Goal: Transaction & Acquisition: Purchase product/service

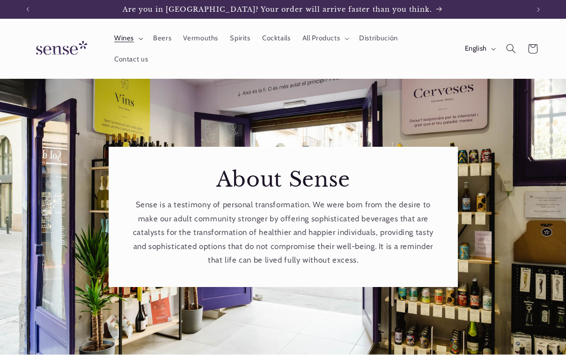
click at [125, 43] on span "Wines" at bounding box center [124, 38] width 20 height 9
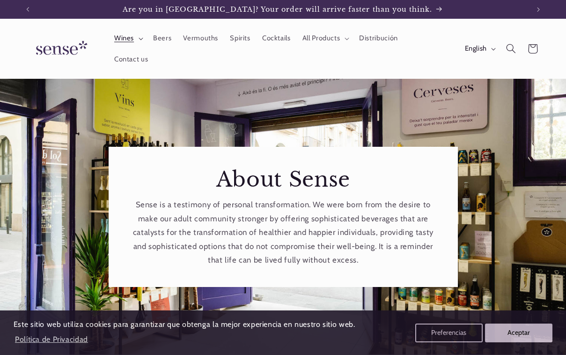
click at [126, 43] on span "Wines" at bounding box center [124, 38] width 20 height 9
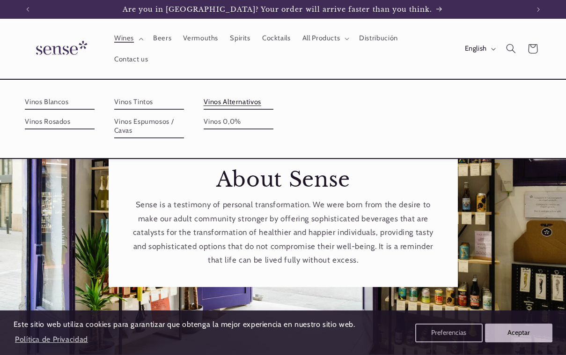
click at [224, 96] on link "Vinos Alternativos" at bounding box center [239, 102] width 70 height 15
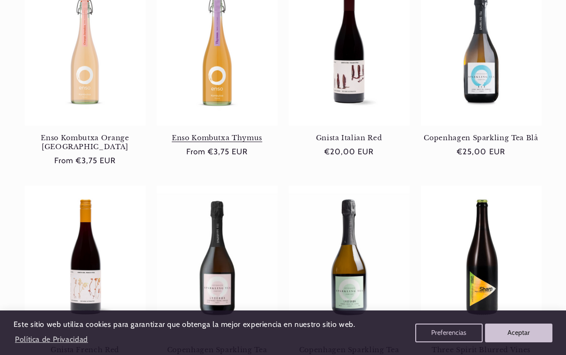
scroll to position [251, 0]
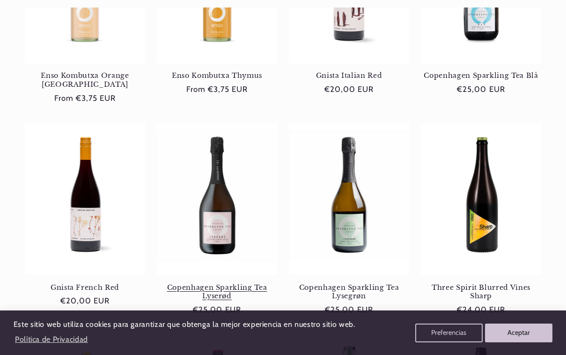
click at [216, 283] on link "Copenhagen Sparkling Tea Lyserød" at bounding box center [217, 291] width 121 height 17
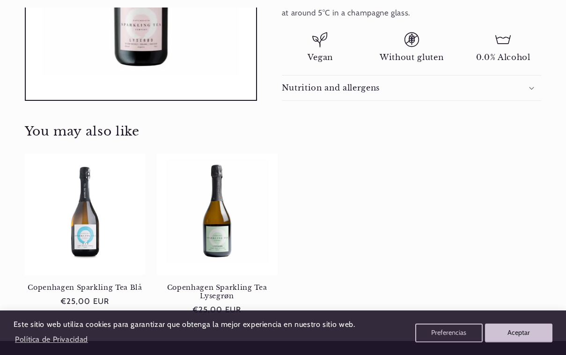
scroll to position [548, 0]
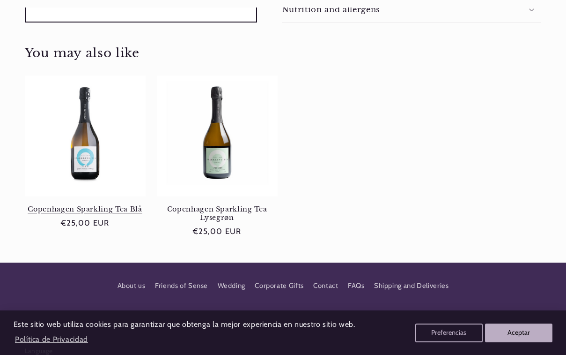
click at [91, 205] on link "Copenhagen Sparkling Tea Blå" at bounding box center [85, 209] width 121 height 8
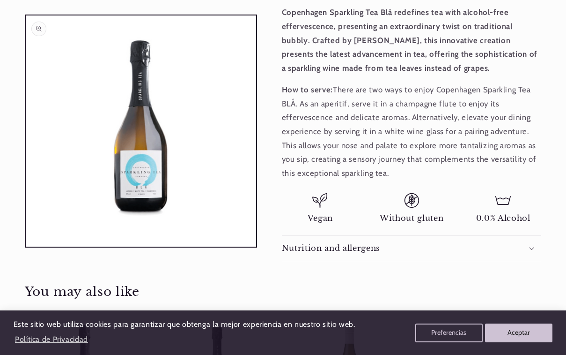
scroll to position [342, 0]
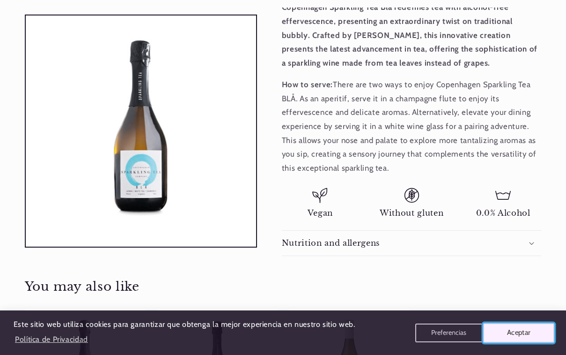
click at [506, 339] on button "Aceptar" at bounding box center [520, 332] width 72 height 20
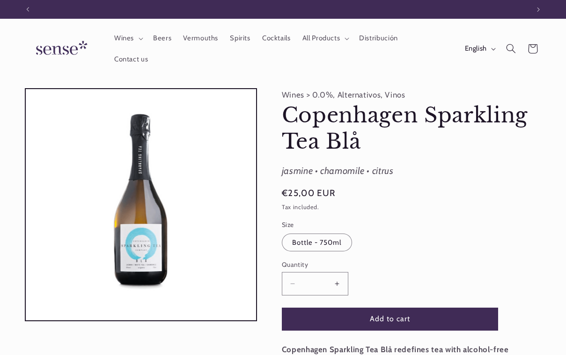
scroll to position [0, 0]
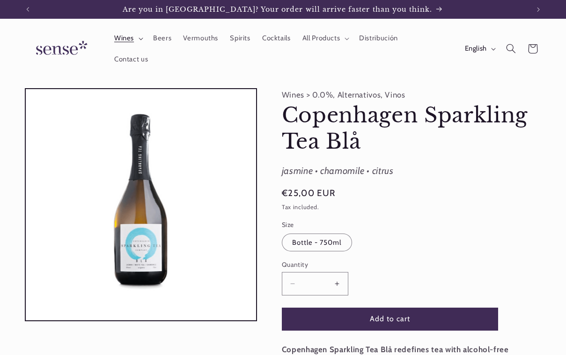
click at [131, 43] on span "Wines" at bounding box center [124, 38] width 20 height 9
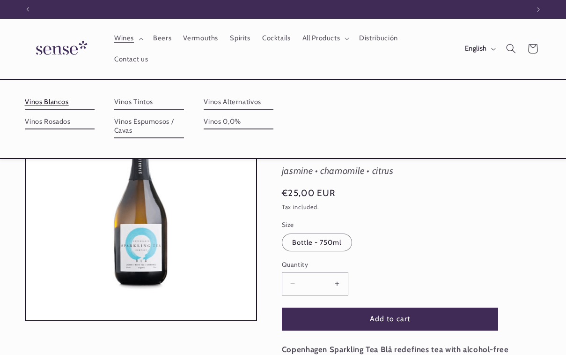
scroll to position [0, 502]
click at [490, 221] on fieldset "Size Bottle - 750ml Variant sold out or unavailable" at bounding box center [390, 236] width 216 height 32
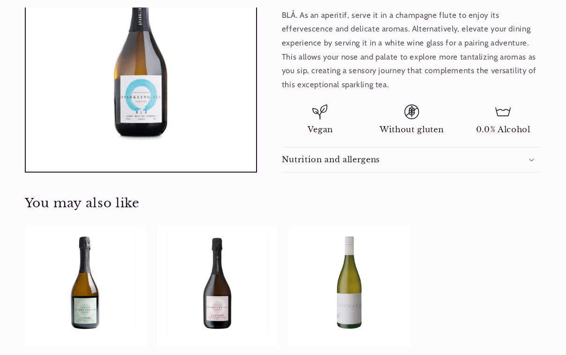
scroll to position [507, 0]
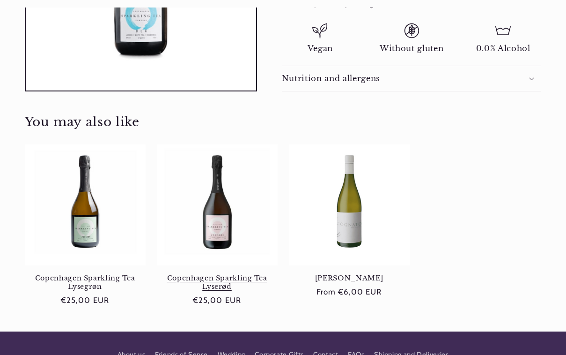
click at [206, 274] on link "Copenhagen Sparkling Tea Lyserød" at bounding box center [217, 282] width 121 height 17
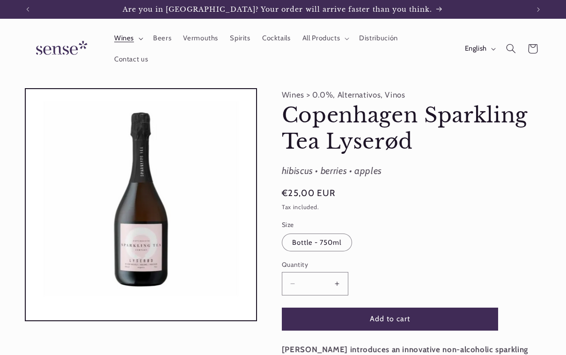
click at [136, 44] on summary "Wines" at bounding box center [127, 38] width 39 height 21
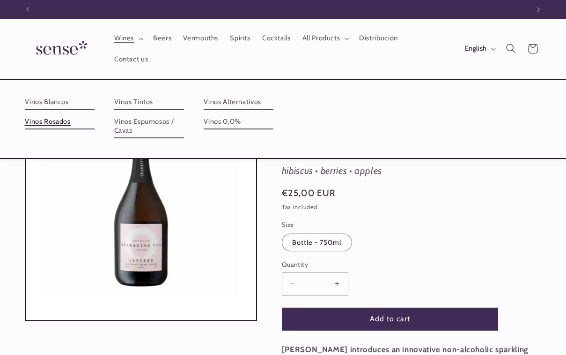
scroll to position [0, 502]
click at [233, 96] on link "Vinos Alternativos" at bounding box center [239, 102] width 70 height 15
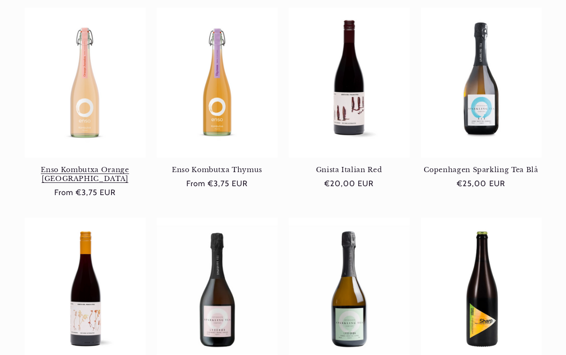
scroll to position [157, 0]
click at [99, 165] on link "Enso Kombutxa Orange Jamaica" at bounding box center [85, 173] width 121 height 17
click at [84, 165] on link "Enso Kombutxa Orange [GEOGRAPHIC_DATA]" at bounding box center [85, 173] width 121 height 17
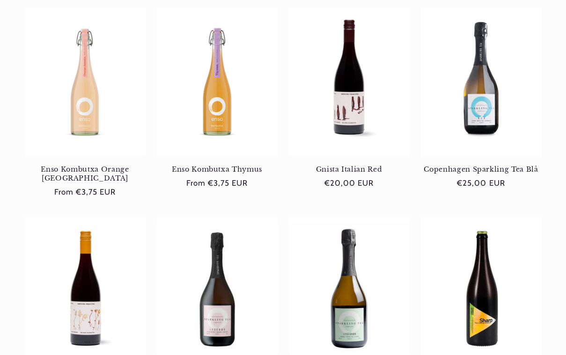
click at [210, 165] on link "Enso Kombutxa Thymus" at bounding box center [217, 169] width 121 height 8
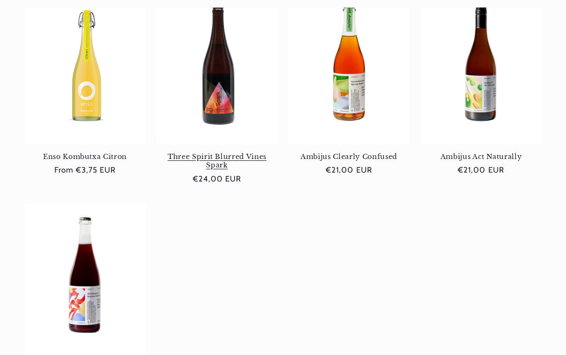
scroll to position [641, 0]
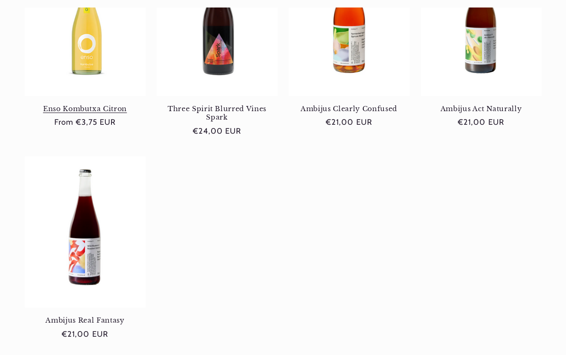
click at [93, 104] on link "Enso Kombutxa Citron" at bounding box center [85, 108] width 121 height 8
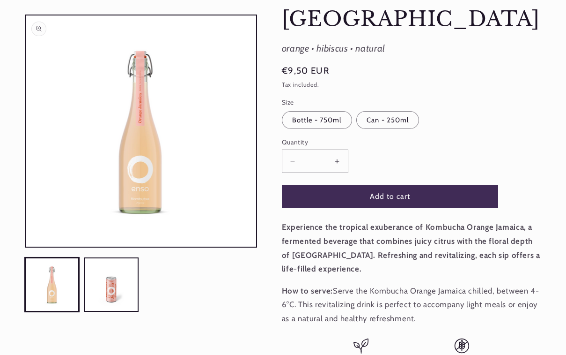
scroll to position [134, 0]
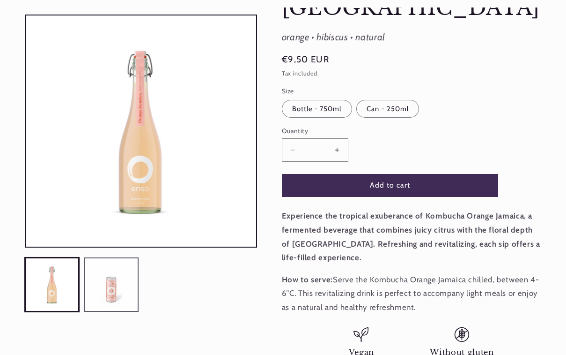
click at [118, 276] on button "Load image 2 in gallery view" at bounding box center [111, 284] width 54 height 54
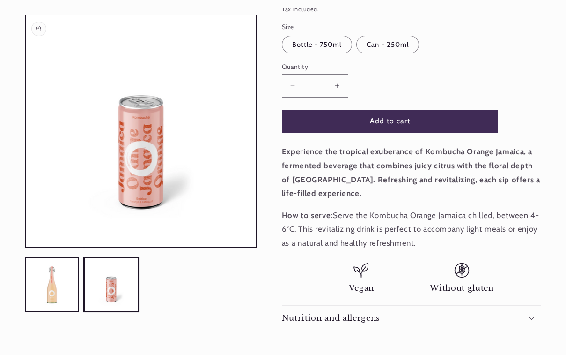
scroll to position [200, 0]
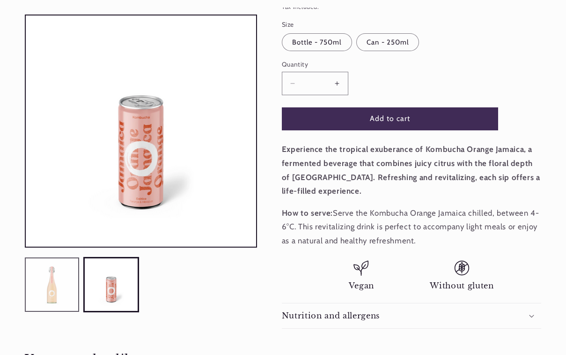
click at [45, 284] on button "Load image 1 in gallery view" at bounding box center [52, 284] width 54 height 54
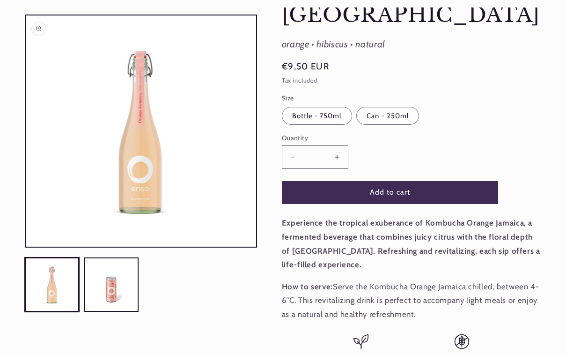
scroll to position [127, 0]
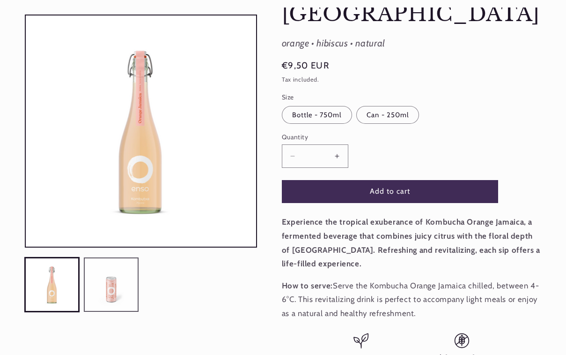
click at [120, 279] on button "Load image 2 in gallery view" at bounding box center [111, 284] width 54 height 54
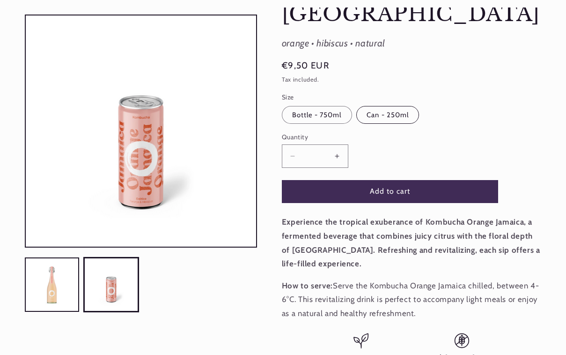
click at [386, 108] on label "Can - 250ml Variant sold out or unavailable" at bounding box center [388, 115] width 63 height 18
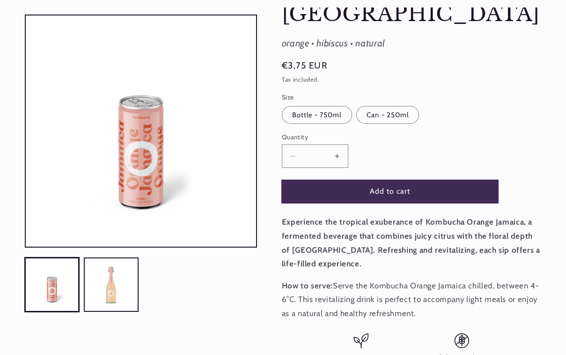
click at [365, 187] on button "Add to cart" at bounding box center [390, 191] width 216 height 23
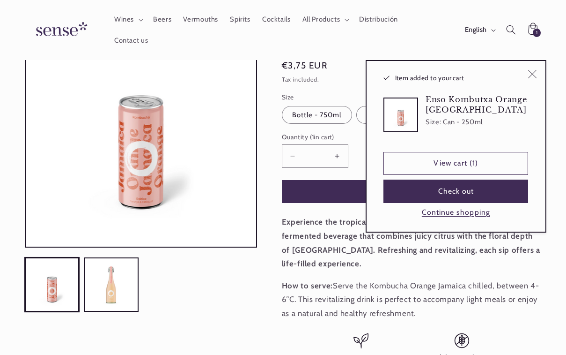
click at [534, 70] on icon "Close" at bounding box center [532, 74] width 9 height 9
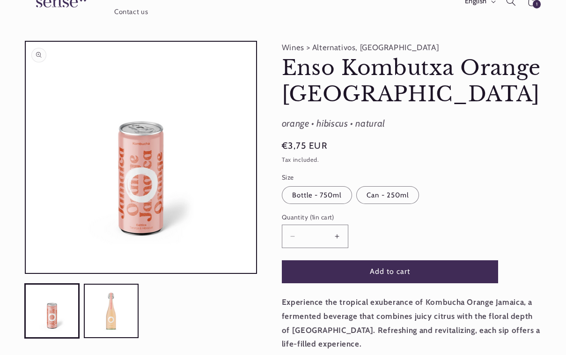
scroll to position [20, 0]
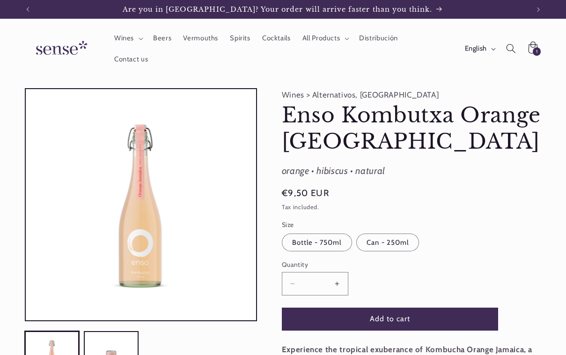
click at [389, 250] on product-info "Wines > Alternativos, Kombuchas Enso Kombutxa Orange Jamaica Enso Kombutxa Oran…" at bounding box center [412, 308] width 260 height 440
click at [389, 241] on label "Can - 250ml Variant sold out or unavailable" at bounding box center [388, 242] width 63 height 18
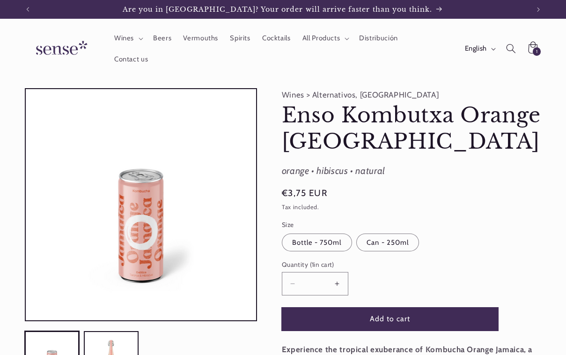
click at [367, 313] on button "Add to cart" at bounding box center [390, 318] width 216 height 23
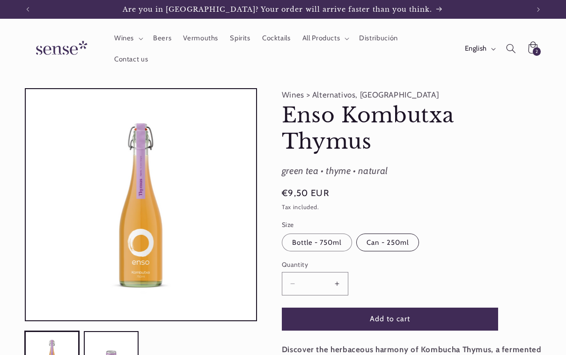
click at [390, 237] on label "Can - 250ml Variant sold out or unavailable" at bounding box center [388, 242] width 63 height 18
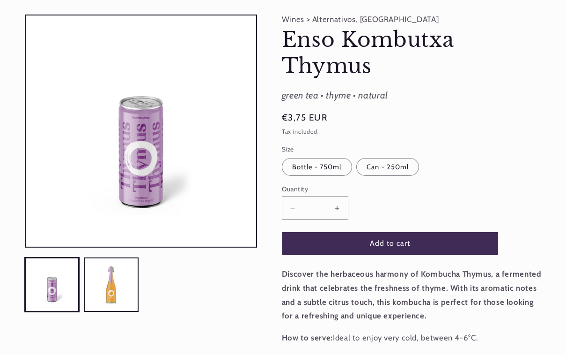
scroll to position [75, 0]
click at [378, 235] on button "Add to cart" at bounding box center [390, 243] width 216 height 23
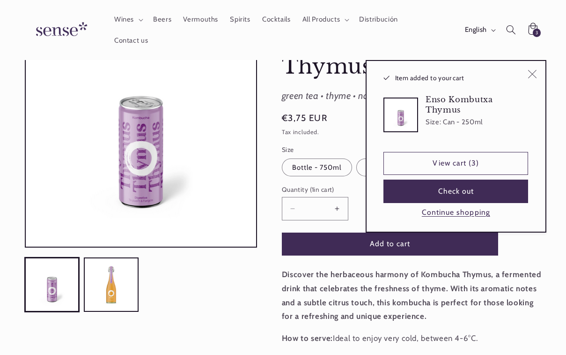
click at [534, 70] on icon "Close" at bounding box center [532, 74] width 9 height 9
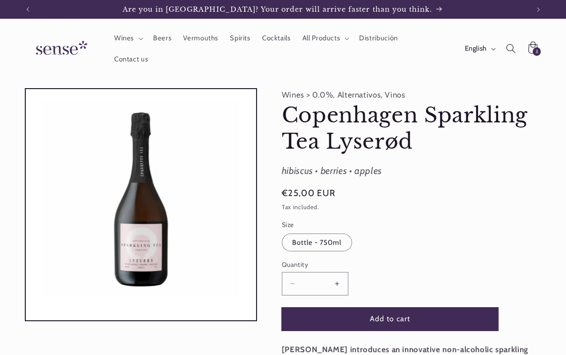
click at [404, 315] on button "Add to cart" at bounding box center [390, 318] width 216 height 23
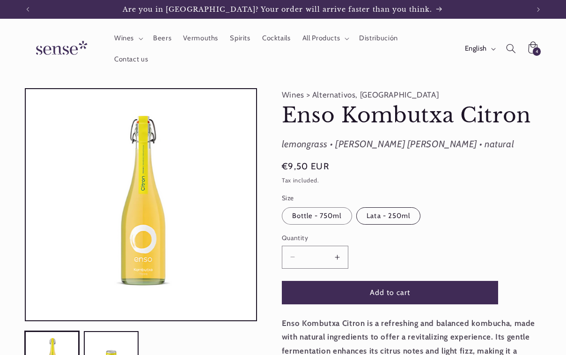
click at [402, 213] on label "Lata - 250ml Variant sold out or unavailable" at bounding box center [389, 216] width 64 height 18
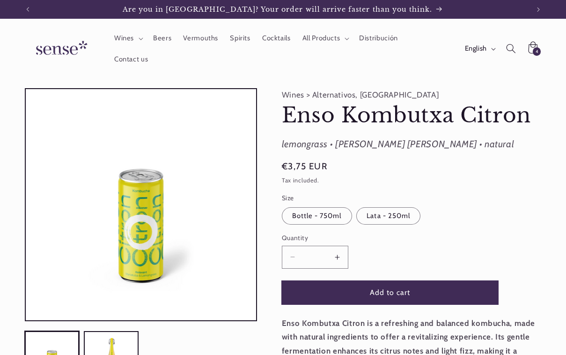
click at [400, 290] on button "Add to cart" at bounding box center [390, 292] width 216 height 23
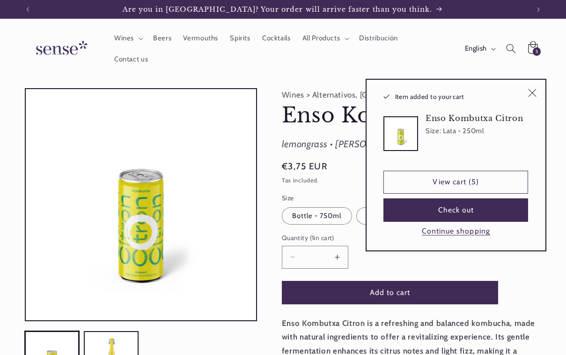
click at [532, 45] on icon at bounding box center [533, 48] width 23 height 23
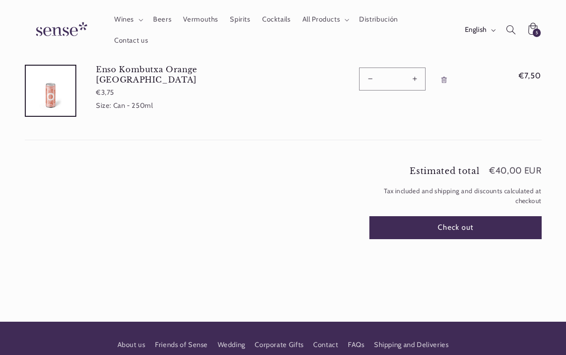
scroll to position [281, 0]
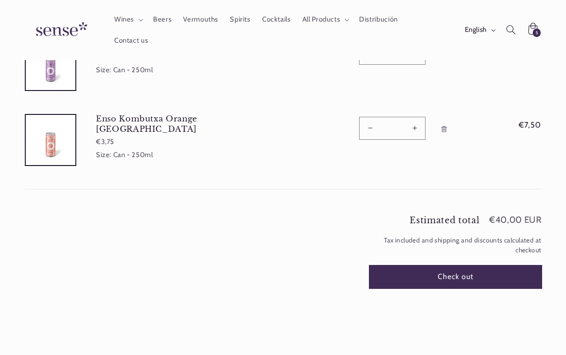
click at [456, 265] on button "Check out" at bounding box center [456, 276] width 172 height 23
